Goal: Navigation & Orientation: Find specific page/section

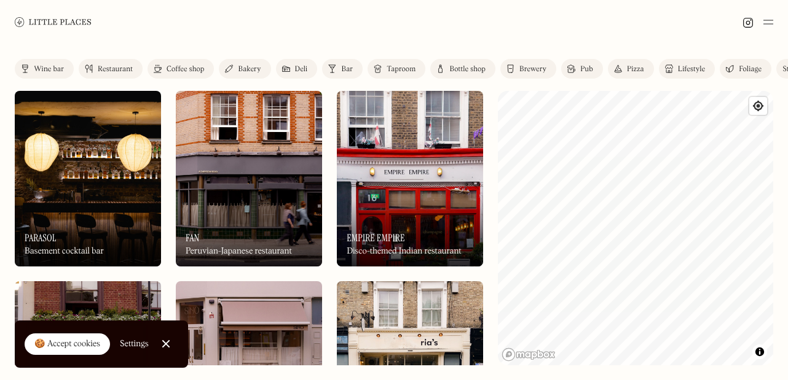
click at [124, 71] on div "Restaurant" at bounding box center [115, 69] width 35 height 7
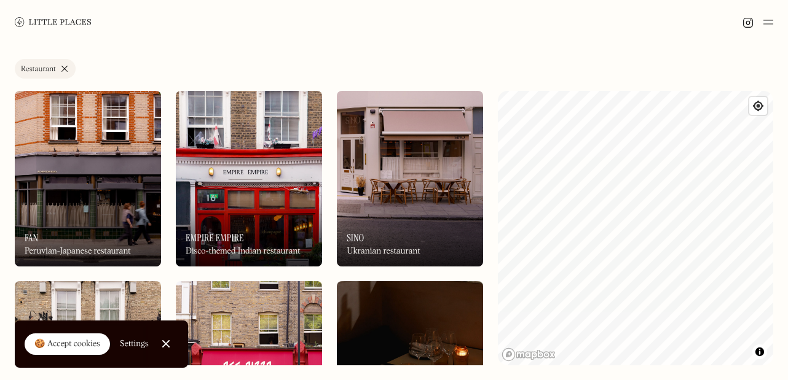
click at [535, 55] on div "Label Restaurant Wine bar Restaurant Coffee shop Bakery Deli Bar Taproom Bottle…" at bounding box center [394, 212] width 788 height 336
click at [65, 67] on link "Restaurant" at bounding box center [45, 69] width 61 height 20
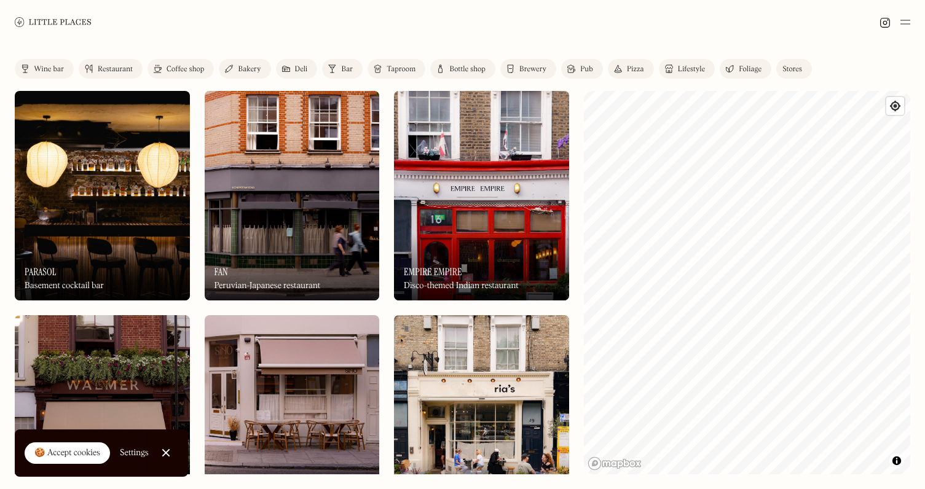
click at [578, 69] on link "Pub" at bounding box center [582, 69] width 42 height 20
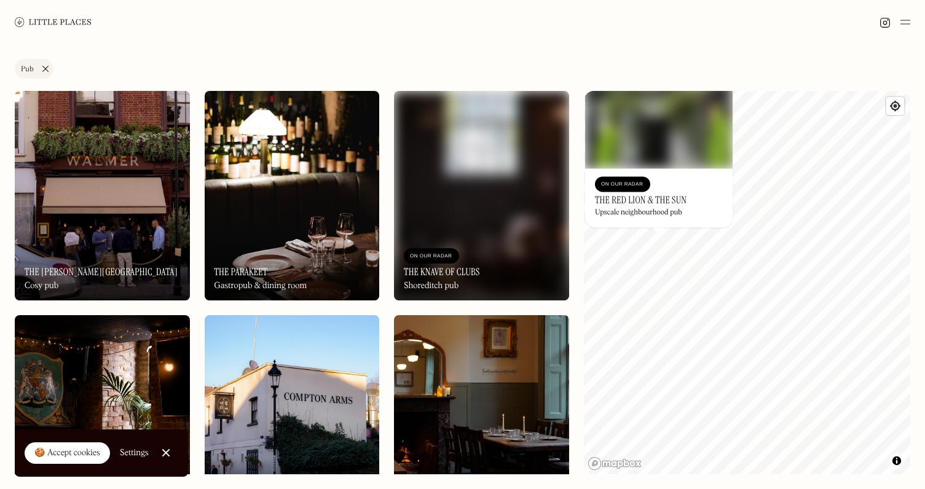
click at [635, 184] on div "On Our Radar" at bounding box center [622, 184] width 43 height 12
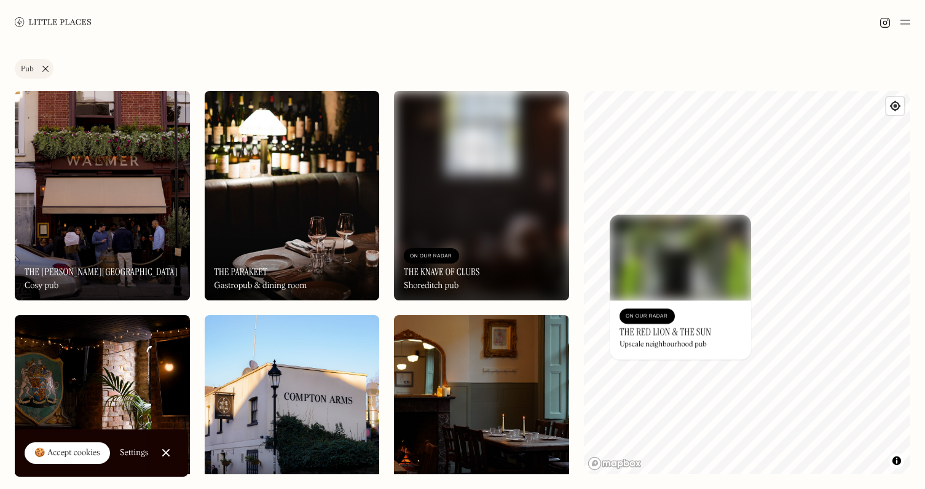
click at [130, 205] on img at bounding box center [102, 196] width 175 height 210
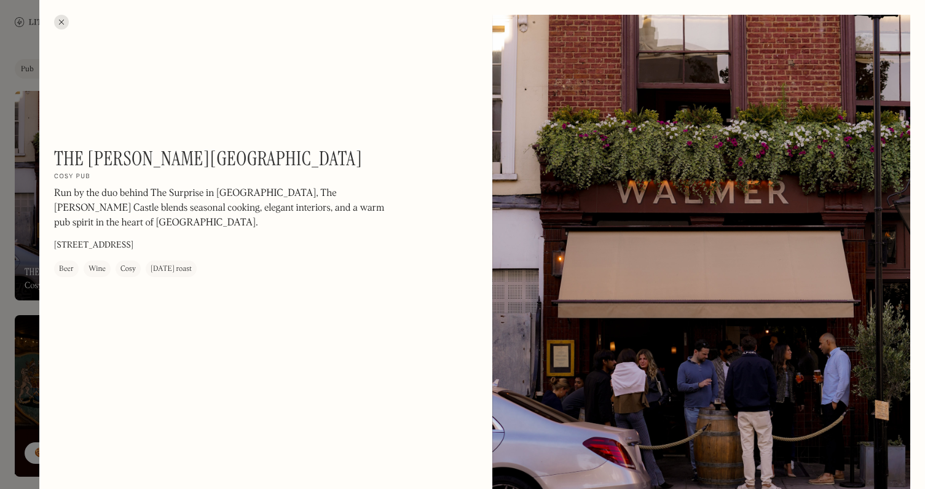
click at [64, 21] on div at bounding box center [61, 22] width 15 height 15
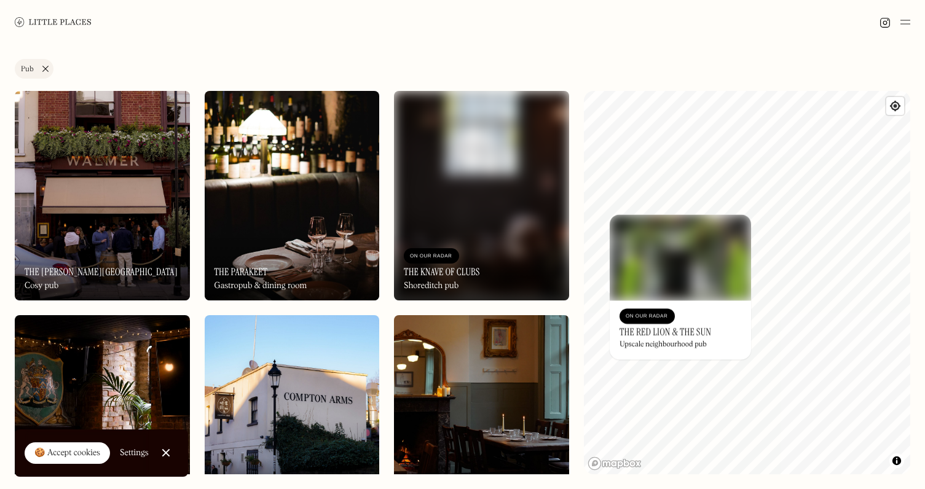
click at [45, 64] on link "Pub" at bounding box center [34, 69] width 39 height 20
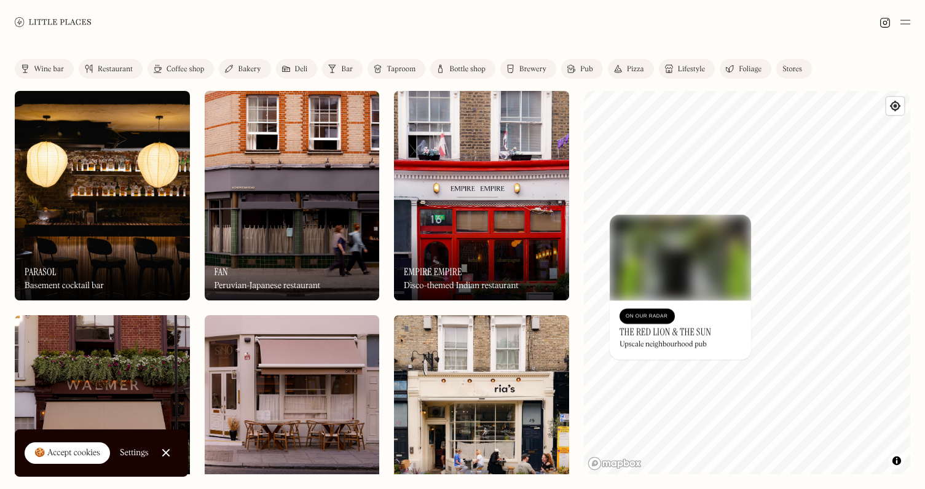
click at [411, 72] on div "Taproom" at bounding box center [401, 69] width 29 height 7
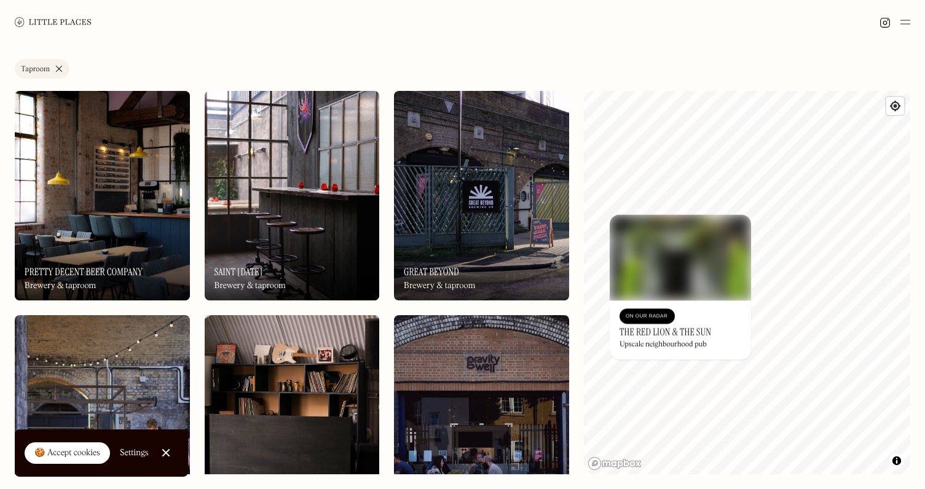
click at [67, 380] on div "🍪 Accept cookies" at bounding box center [67, 453] width 66 height 12
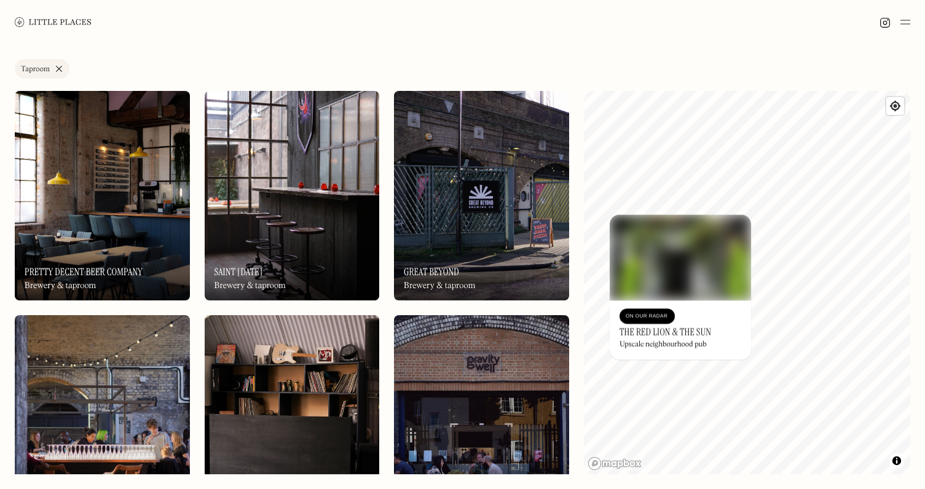
scroll to position [-39, 0]
click at [62, 65] on link "Taproom" at bounding box center [42, 69] width 55 height 20
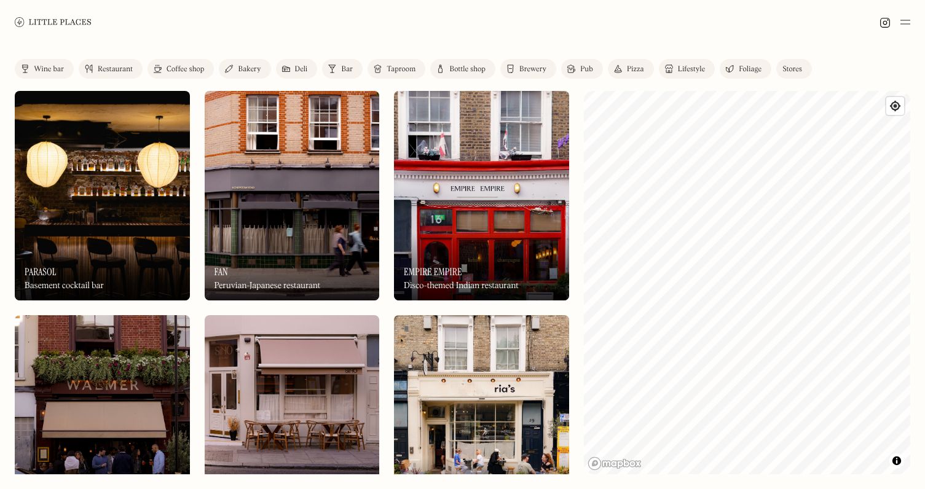
click at [787, 21] on img at bounding box center [905, 22] width 10 height 15
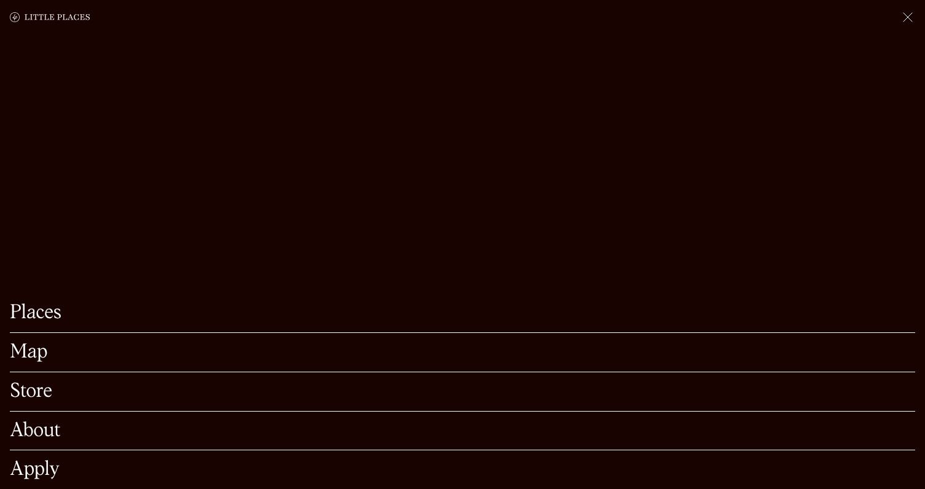
click at [27, 312] on link "Places" at bounding box center [462, 313] width 905 height 19
click at [34, 355] on link "Map" at bounding box center [462, 352] width 905 height 19
click at [35, 355] on link "Map" at bounding box center [462, 352] width 905 height 19
click at [31, 358] on link "Map" at bounding box center [462, 352] width 905 height 19
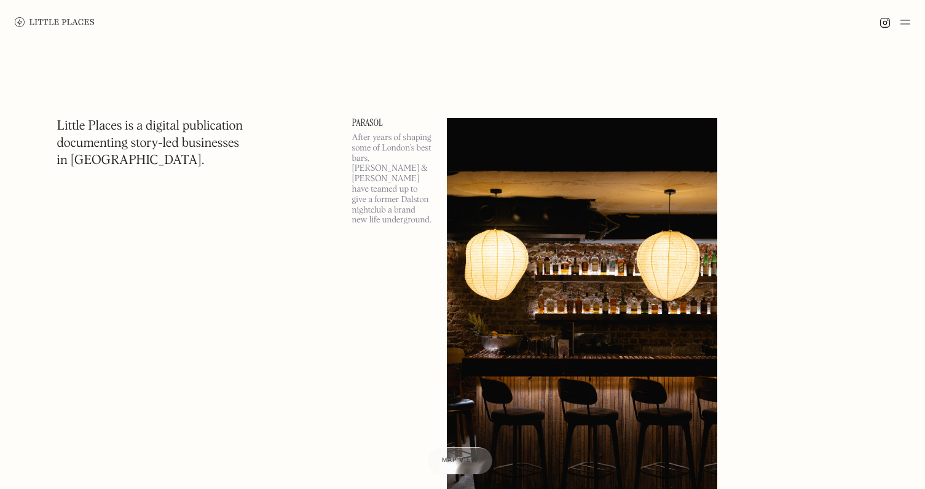
click at [79, 20] on img at bounding box center [55, 22] width 80 height 10
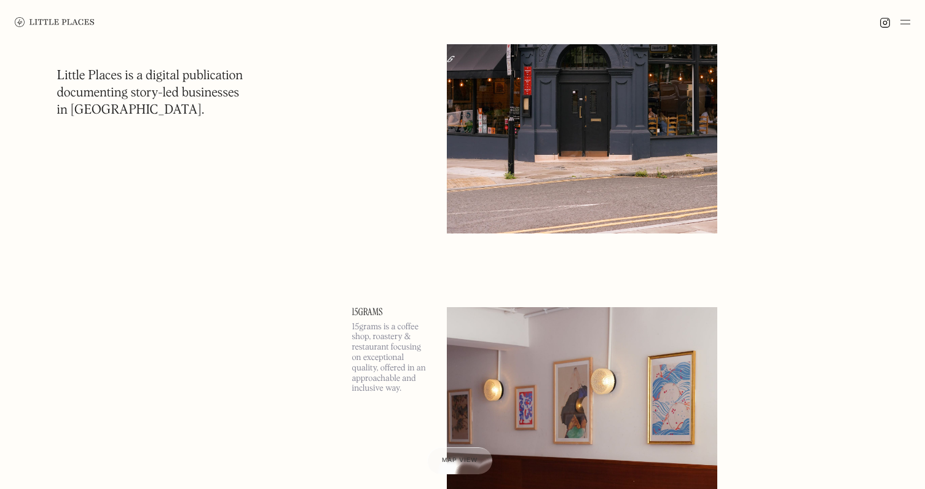
click at [372, 310] on link "15grams" at bounding box center [392, 312] width 80 height 10
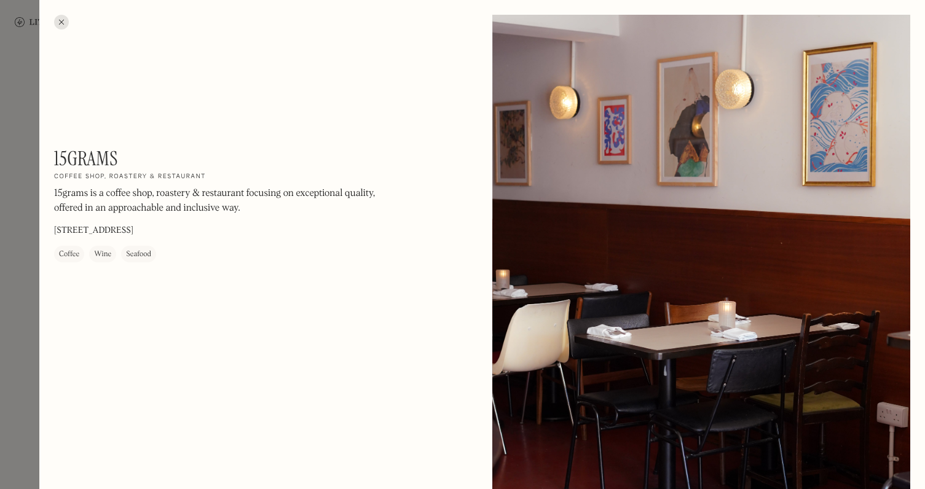
click at [64, 20] on div at bounding box center [61, 22] width 15 height 15
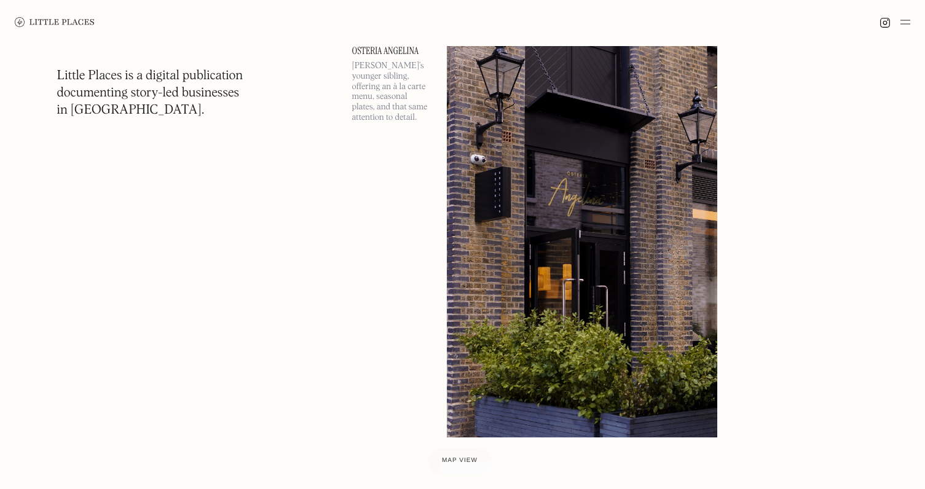
click at [379, 50] on link "Osteria Angelina" at bounding box center [392, 51] width 80 height 10
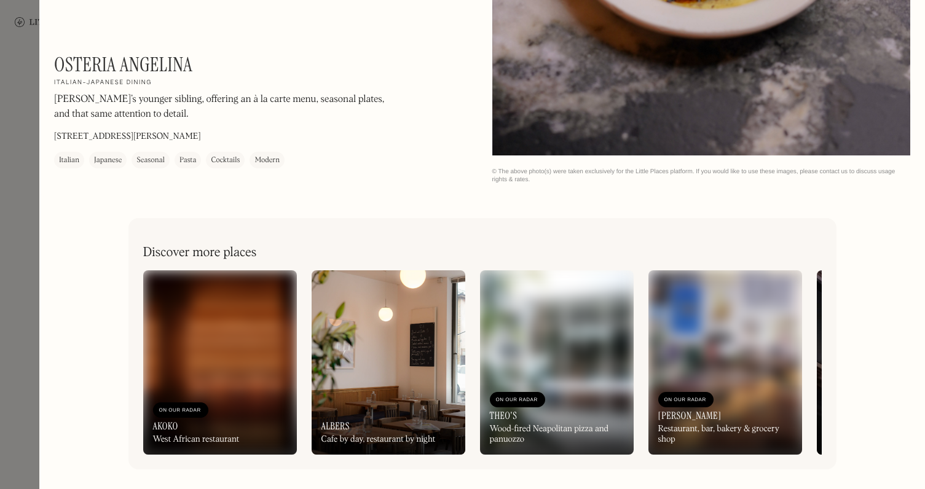
scroll to position [1980, 0]
click at [27, 45] on div at bounding box center [462, 244] width 925 height 489
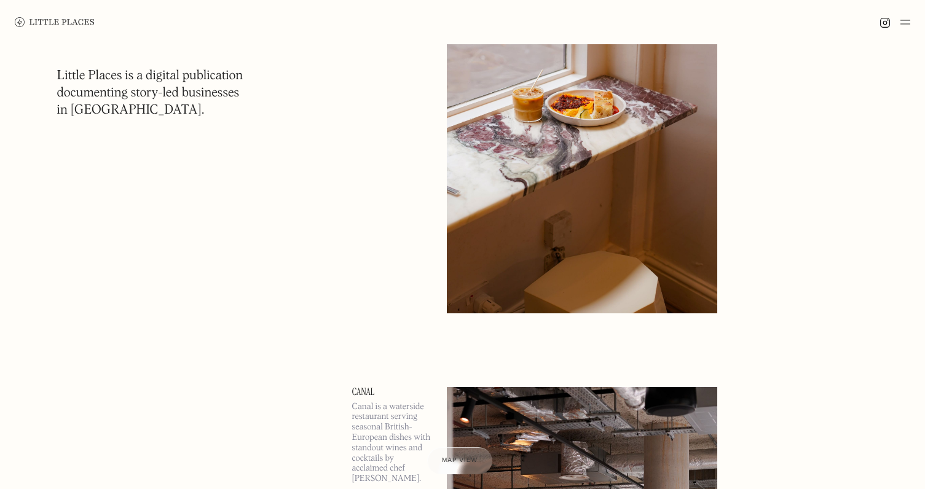
scroll to position [9963, 0]
